Goal: Task Accomplishment & Management: Use online tool/utility

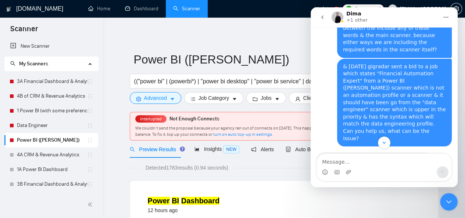
scroll to position [2741, 0]
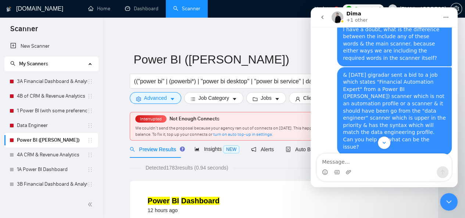
click at [380, 165] on div "Hello there! 1. You can use it like additional sourse for keywords and filterin…" at bounding box center [373, 212] width 103 height 94
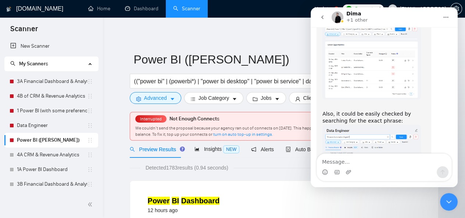
scroll to position [2981, 0]
click at [47, 122] on link "Data Engineer" at bounding box center [52, 125] width 70 height 15
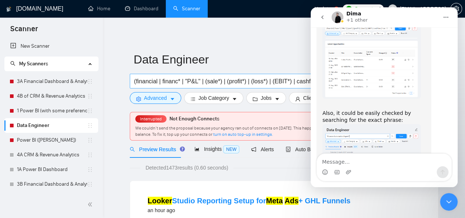
scroll to position [0, 125]
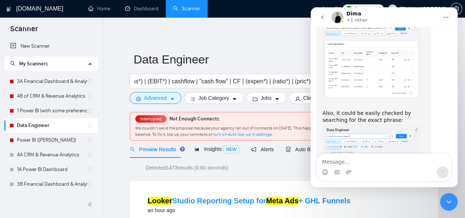
click at [450, 199] on icon "Close Intercom Messenger" at bounding box center [448, 202] width 9 height 9
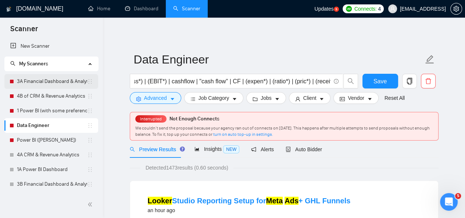
click at [47, 78] on link "3A Financial Dashboard & Analytics" at bounding box center [52, 81] width 70 height 15
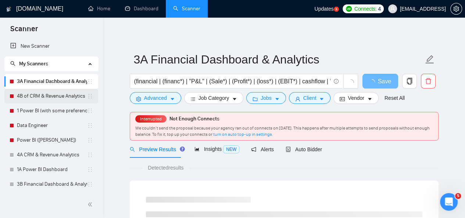
click at [47, 92] on link "4B of CRM & Revenue Analytics" at bounding box center [52, 96] width 70 height 15
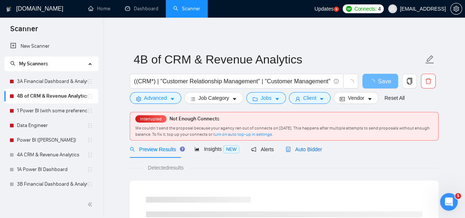
click at [301, 149] on span "Auto Bidder" at bounding box center [304, 150] width 36 height 6
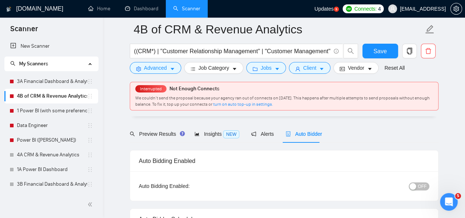
scroll to position [51, 0]
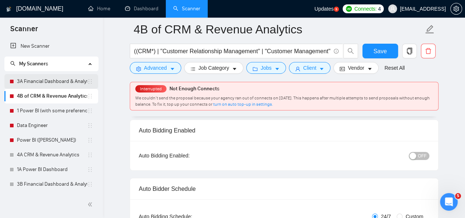
click at [51, 78] on link "3A Financial Dashboard & Analytics" at bounding box center [52, 81] width 70 height 15
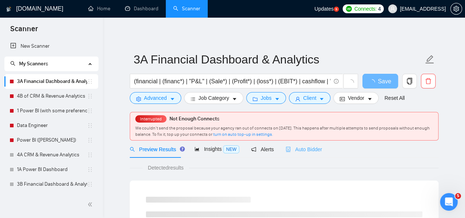
click at [296, 154] on div "Auto Bidder" at bounding box center [304, 149] width 36 height 17
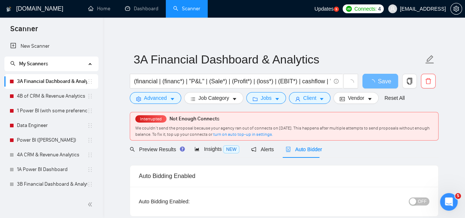
scroll to position [7, 0]
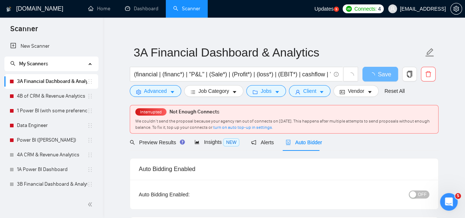
click at [423, 191] on span "OFF" at bounding box center [422, 195] width 9 height 8
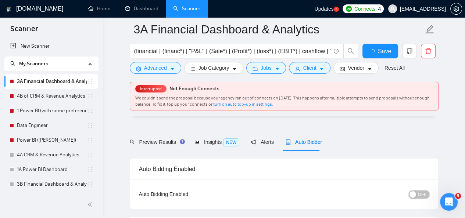
scroll to position [59, 0]
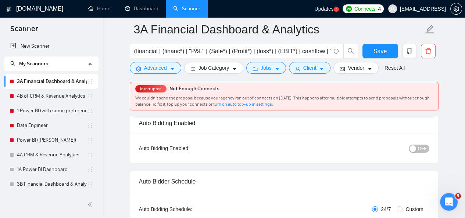
click at [415, 153] on button "OFF" at bounding box center [419, 149] width 21 height 8
click at [371, 54] on button "Save" at bounding box center [380, 51] width 36 height 15
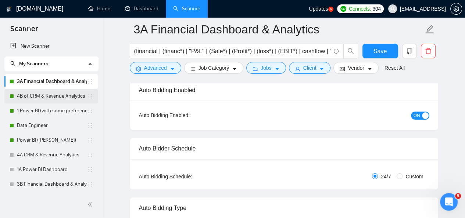
click at [65, 101] on link "4B of CRM & Revenue Analytics" at bounding box center [52, 96] width 70 height 15
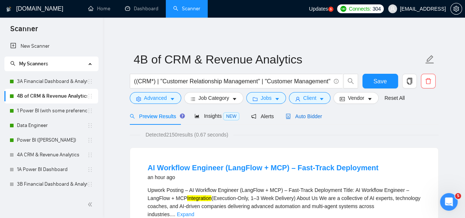
click at [310, 116] on span "Auto Bidder" at bounding box center [304, 117] width 36 height 6
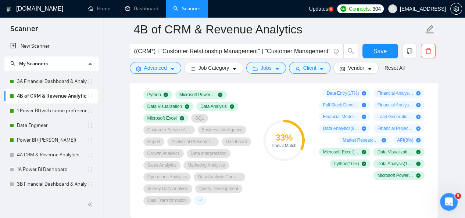
scroll to position [519, 0]
